Goal: Task Accomplishment & Management: Manage account settings

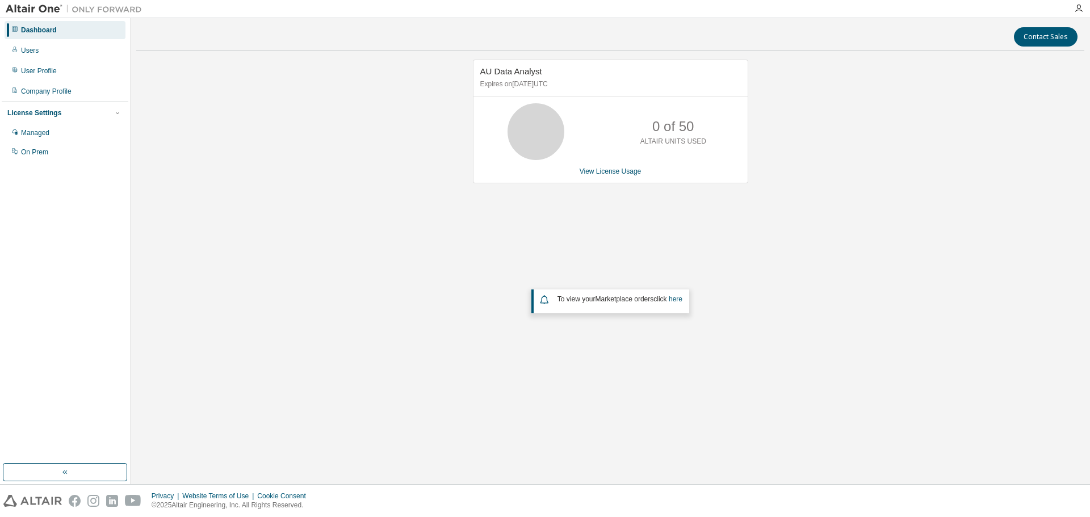
click at [1078, 3] on div at bounding box center [1078, 8] width 23 height 17
click at [1078, 10] on icon "button" at bounding box center [1078, 8] width 9 height 9
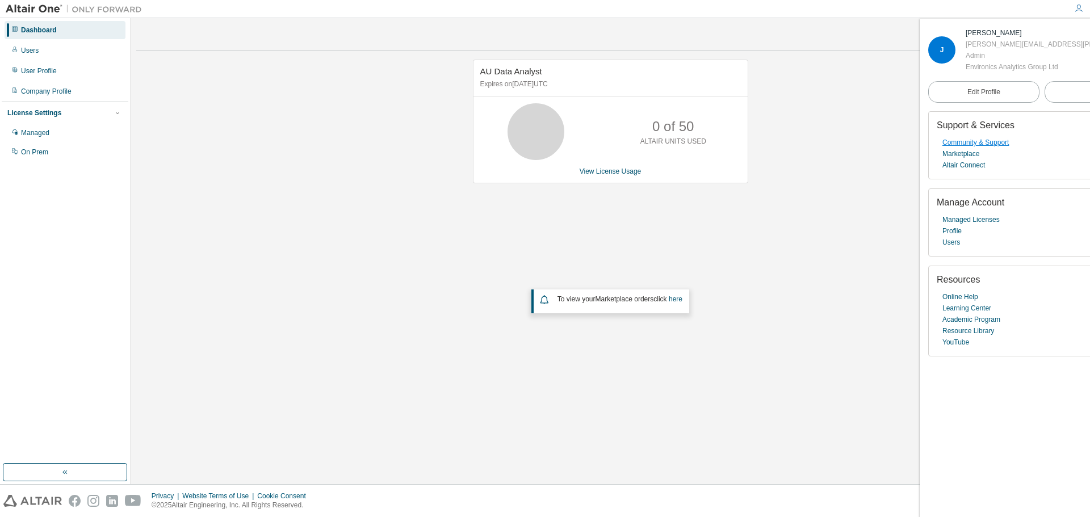
click at [986, 148] on link "Community & Support" at bounding box center [975, 142] width 66 height 11
click at [978, 148] on link "Community & Support" at bounding box center [975, 142] width 66 height 11
click at [60, 82] on div "Dashboard Users User Profile Company Profile License Settings Managed On Prem" at bounding box center [65, 91] width 127 height 142
click at [59, 86] on div "Company Profile" at bounding box center [65, 91] width 121 height 18
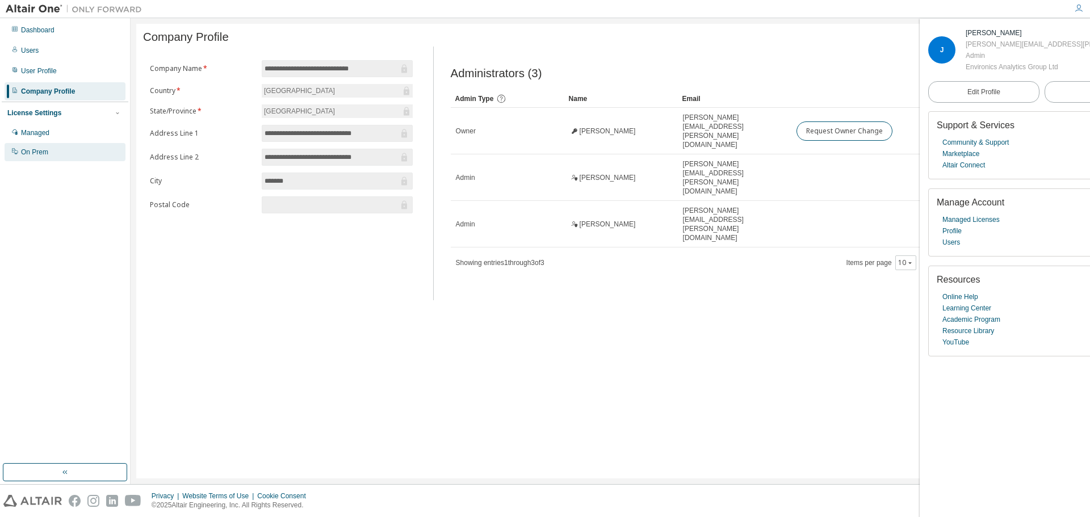
click at [37, 155] on div "On Prem" at bounding box center [34, 152] width 27 height 9
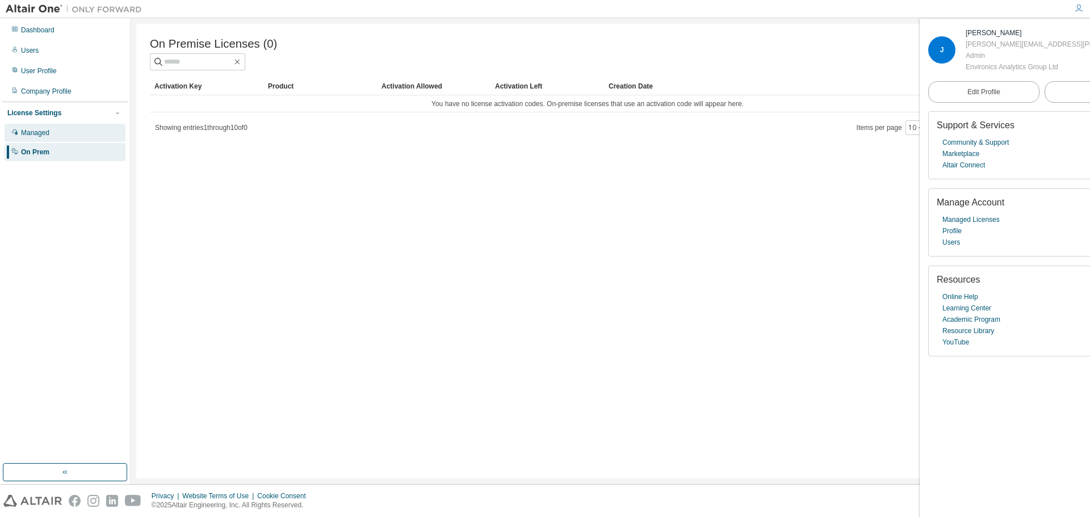
click at [75, 127] on div "Managed" at bounding box center [65, 133] width 121 height 18
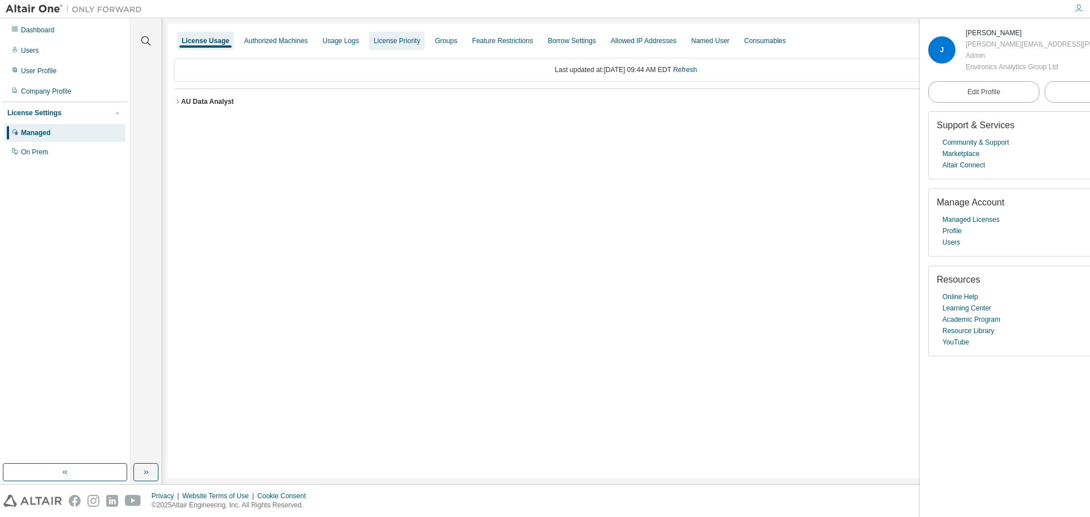
click at [385, 36] on div "License Priority" at bounding box center [397, 41] width 56 height 18
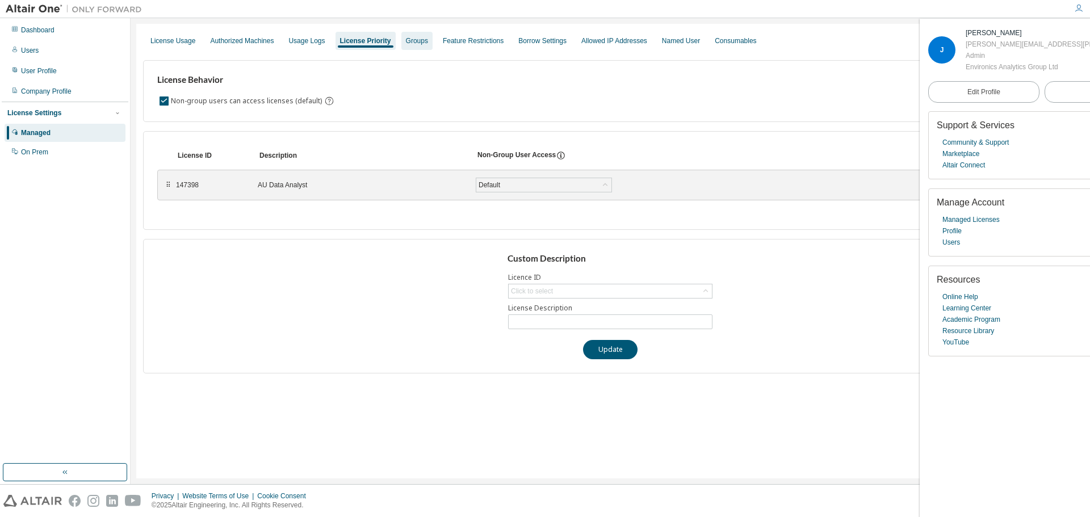
click at [410, 39] on div "Groups" at bounding box center [417, 40] width 22 height 9
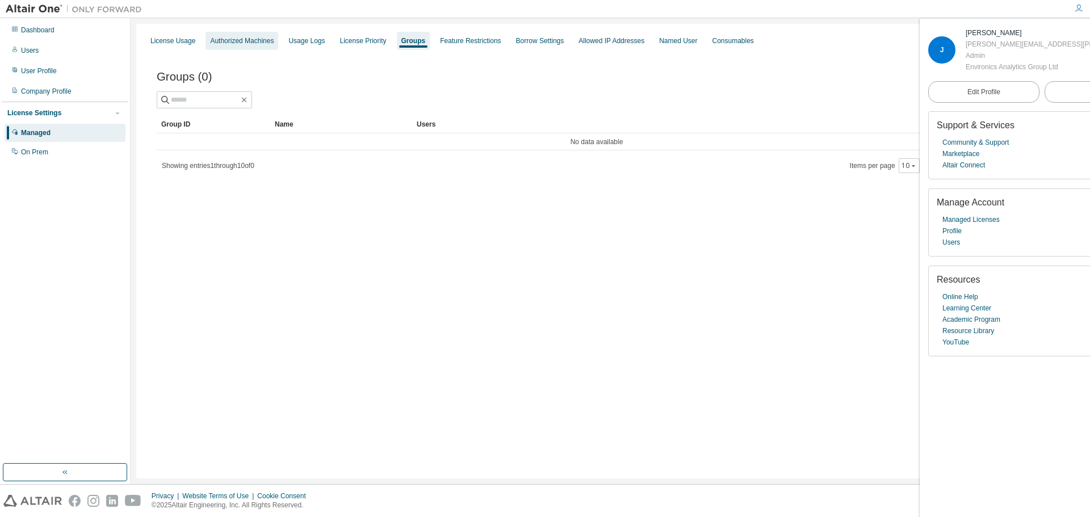
click at [248, 40] on div "Authorized Machines" at bounding box center [242, 40] width 64 height 9
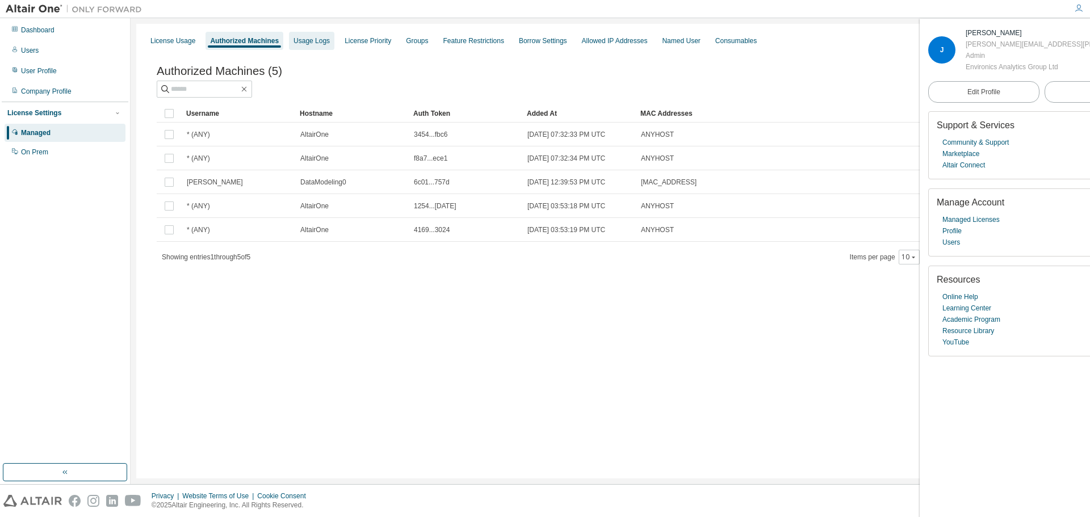
click at [310, 39] on div "Usage Logs" at bounding box center [312, 40] width 36 height 9
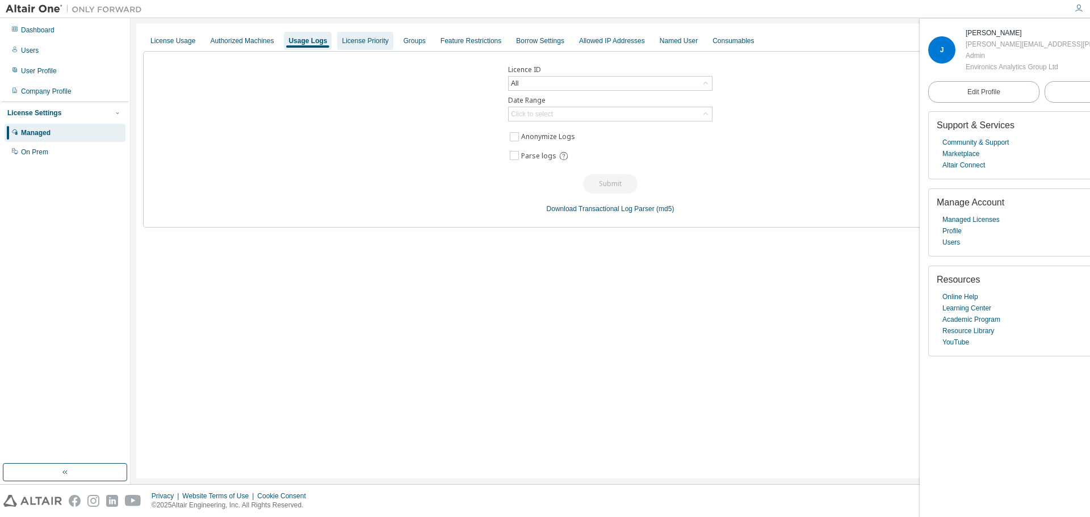
click at [370, 41] on div "License Priority" at bounding box center [365, 40] width 47 height 9
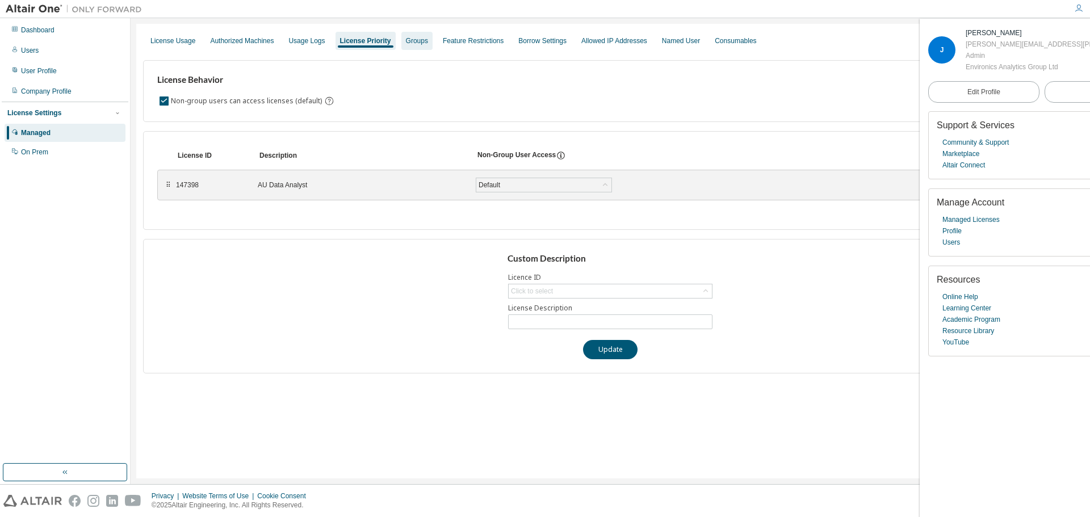
click at [413, 41] on div "Groups" at bounding box center [417, 40] width 22 height 9
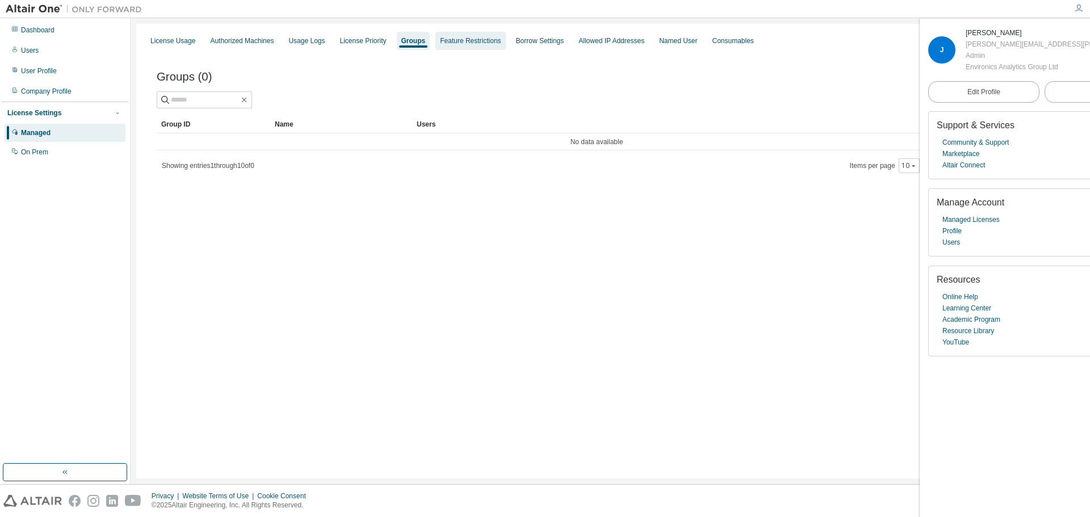
click at [440, 41] on div "Feature Restrictions" at bounding box center [470, 40] width 61 height 9
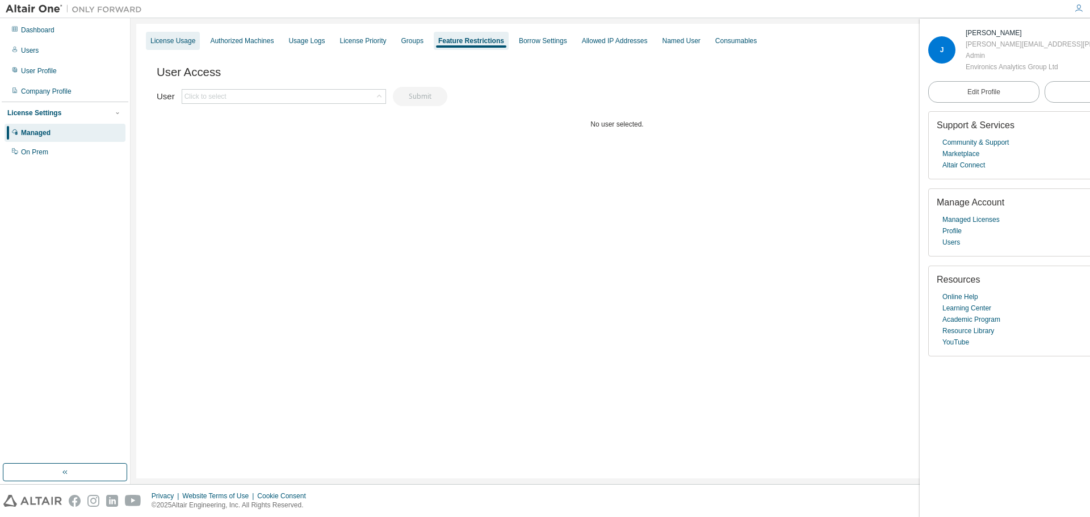
click at [170, 40] on div "License Usage" at bounding box center [172, 40] width 45 height 9
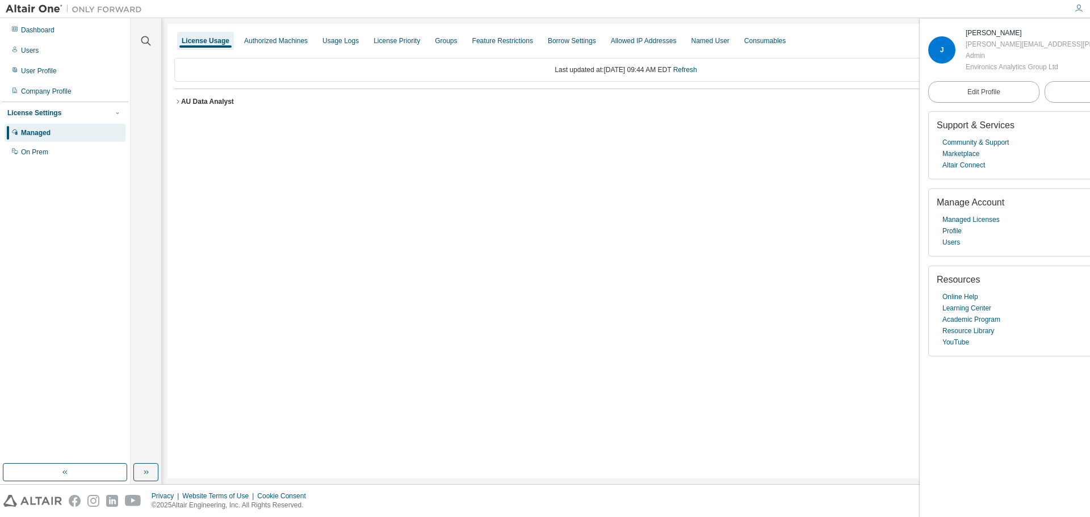
click at [177, 97] on button "AU Data Analyst License ID: 147398" at bounding box center [625, 101] width 903 height 25
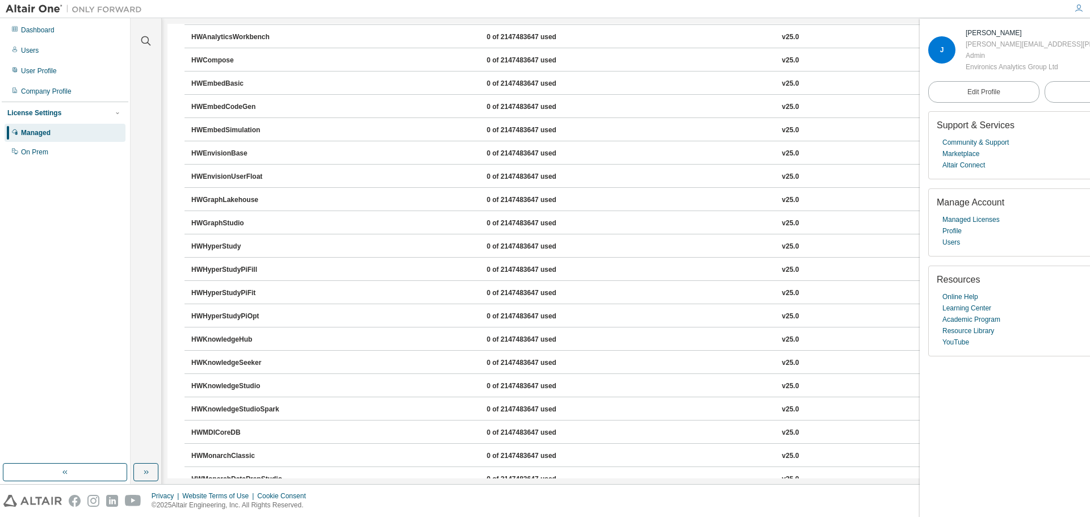
scroll to position [678, 0]
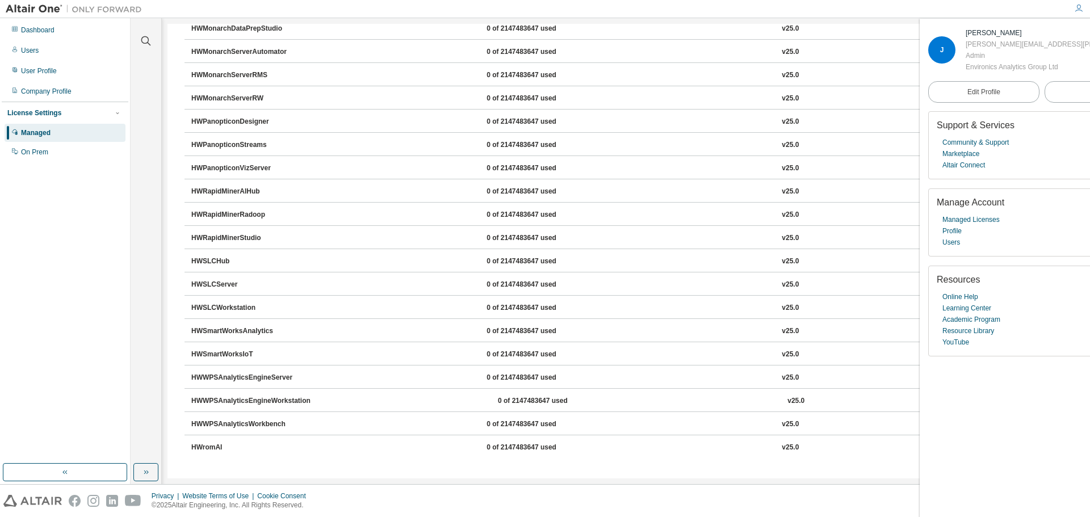
click at [492, 267] on button "HWSLCHub 0 of 2147483647 used v25.0 Expire date: 2025-09-12" at bounding box center [629, 261] width 876 height 25
